Goal: Check status

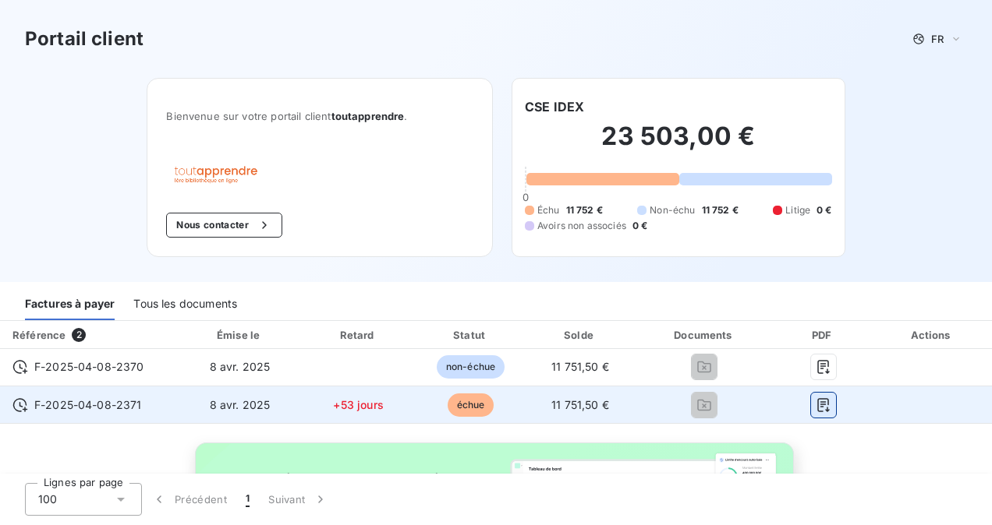
click at [817, 405] on icon "button" at bounding box center [823, 405] width 12 height 14
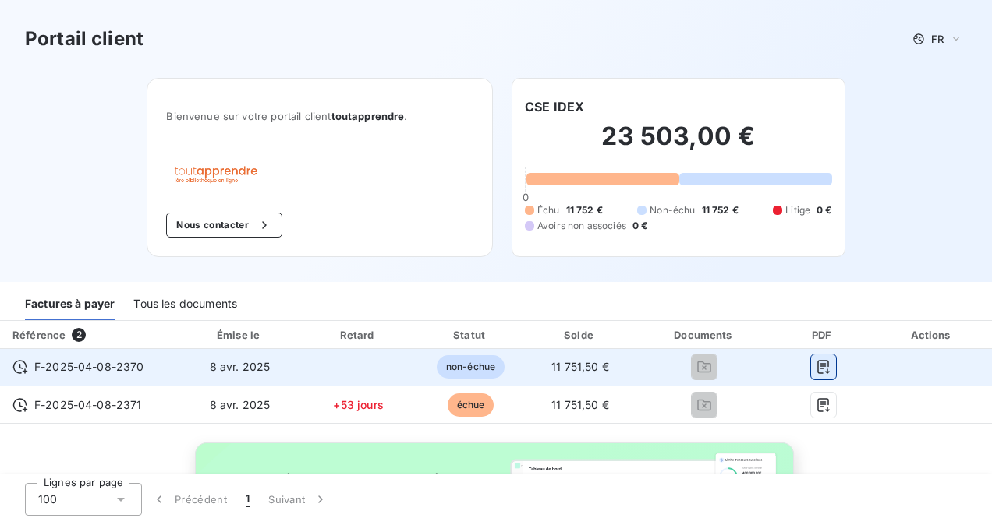
click at [815, 366] on icon "button" at bounding box center [823, 367] width 16 height 16
click at [817, 361] on icon "button" at bounding box center [823, 368] width 12 height 14
